Goal: Task Accomplishment & Management: Use online tool/utility

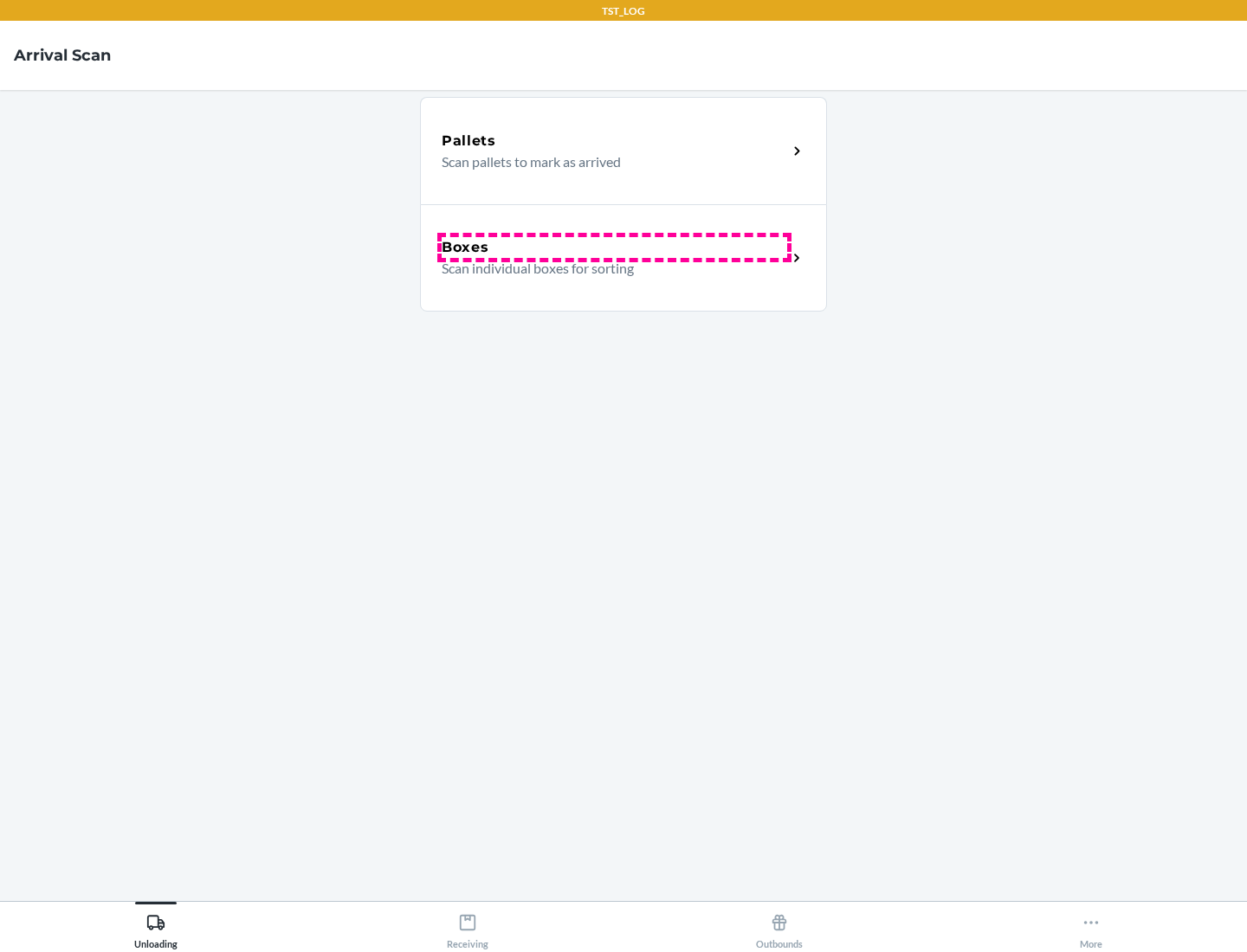
click at [613, 247] on div "Boxes" at bounding box center [614, 247] width 346 height 21
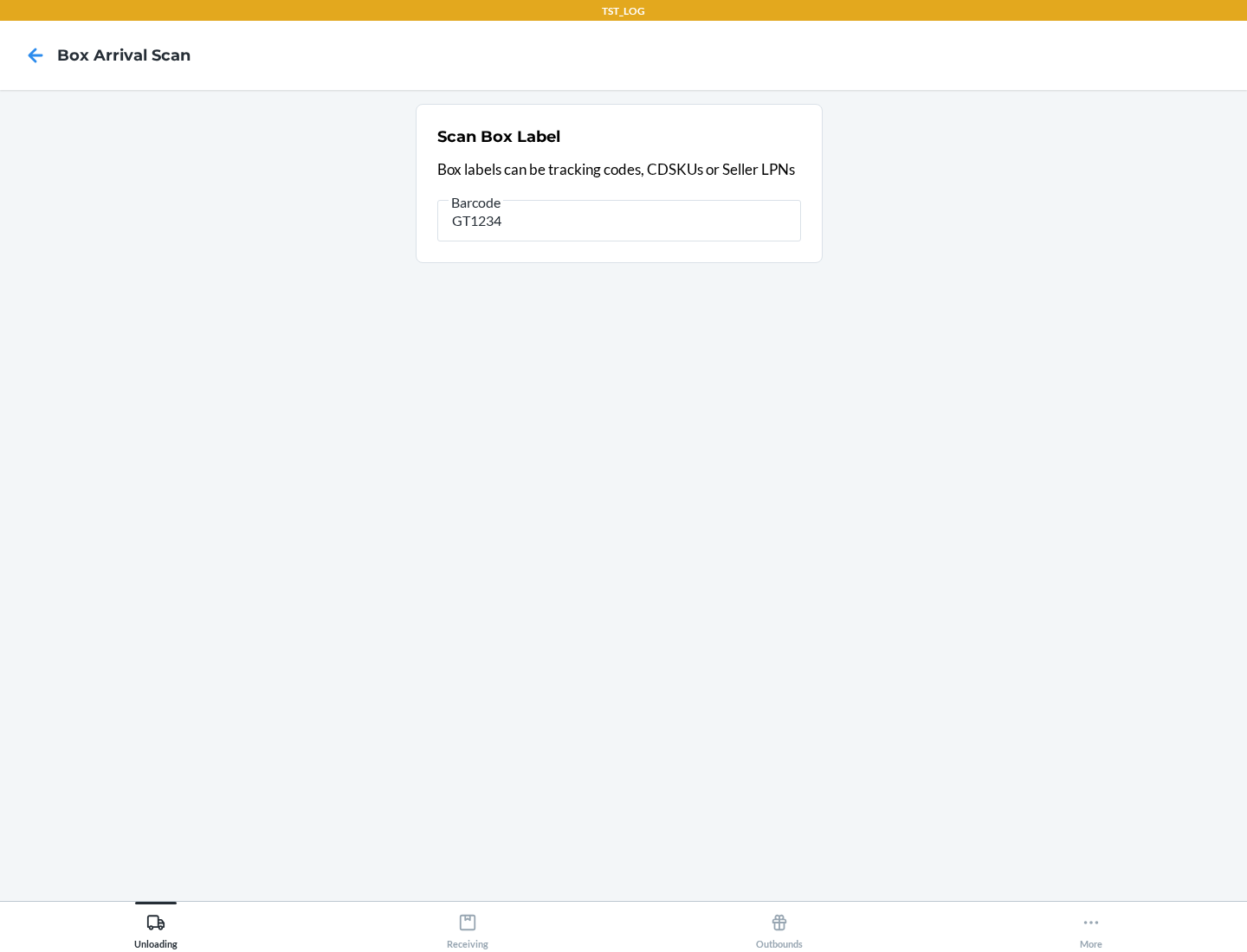
type input "GT1234"
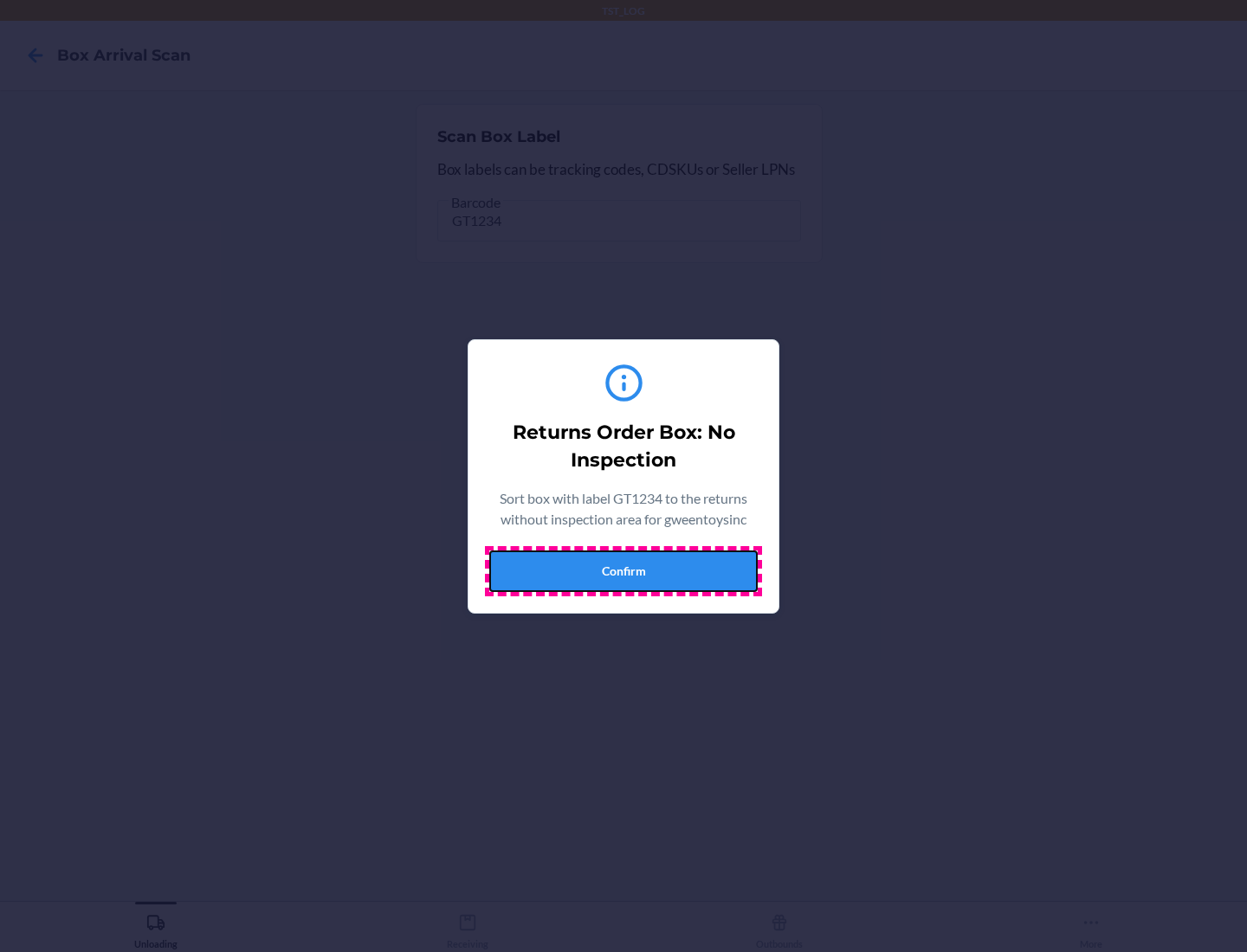
click at [624, 571] on button "Confirm" at bounding box center [623, 571] width 268 height 42
